Goal: Task Accomplishment & Management: Manage account settings

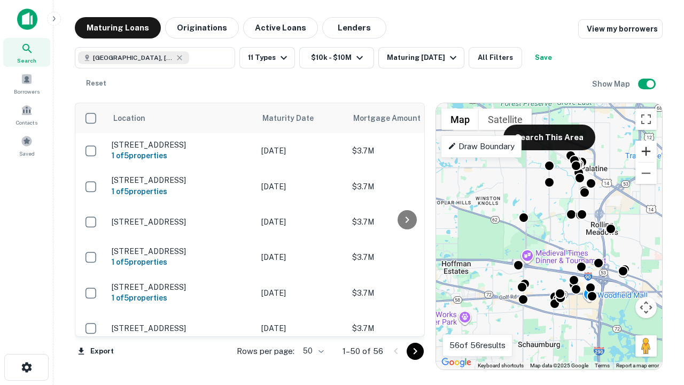
click at [646, 151] on button "Zoom in" at bounding box center [645, 151] width 21 height 21
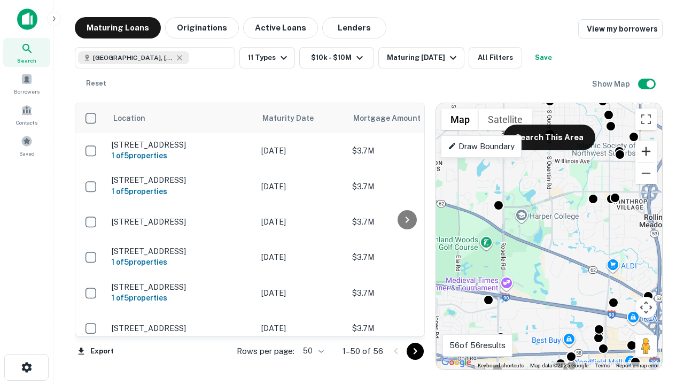
click at [646, 151] on button "Zoom in" at bounding box center [645, 151] width 21 height 21
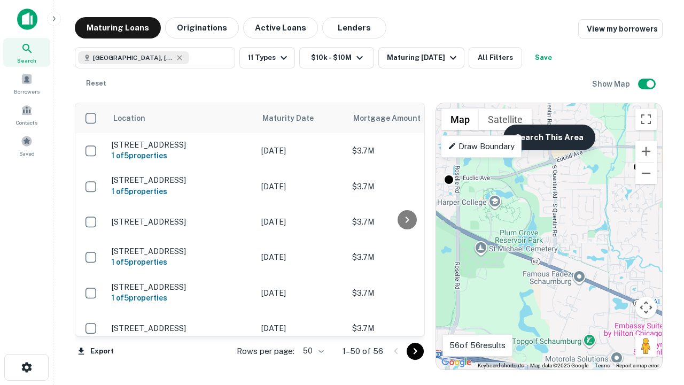
click at [549, 137] on button "Search This Area" at bounding box center [549, 138] width 92 height 26
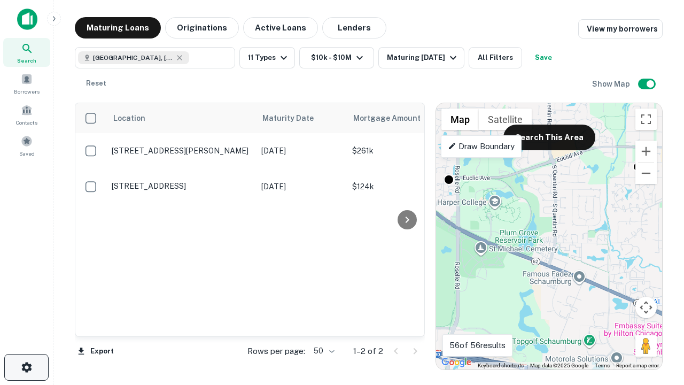
click at [26, 367] on icon "button" at bounding box center [26, 367] width 13 height 13
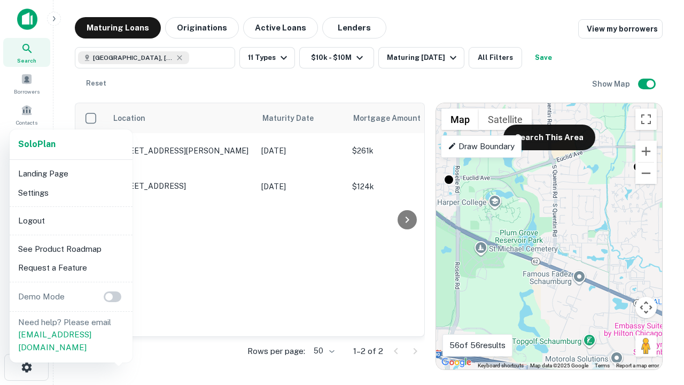
click at [71, 220] on li "Logout" at bounding box center [71, 220] width 114 height 19
